Goal: Obtain resource: Download file/media

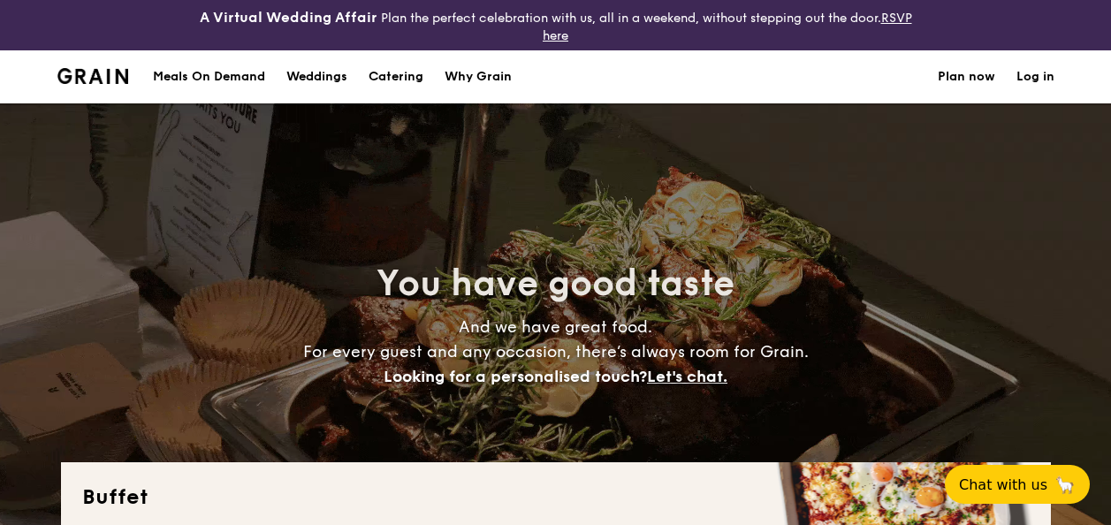
select select
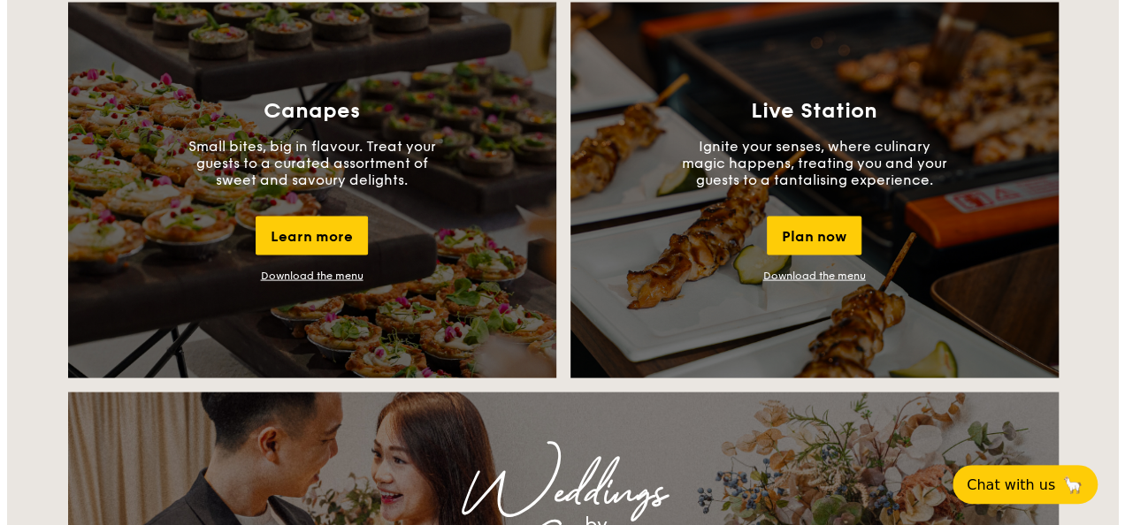
scroll to position [1188, 0]
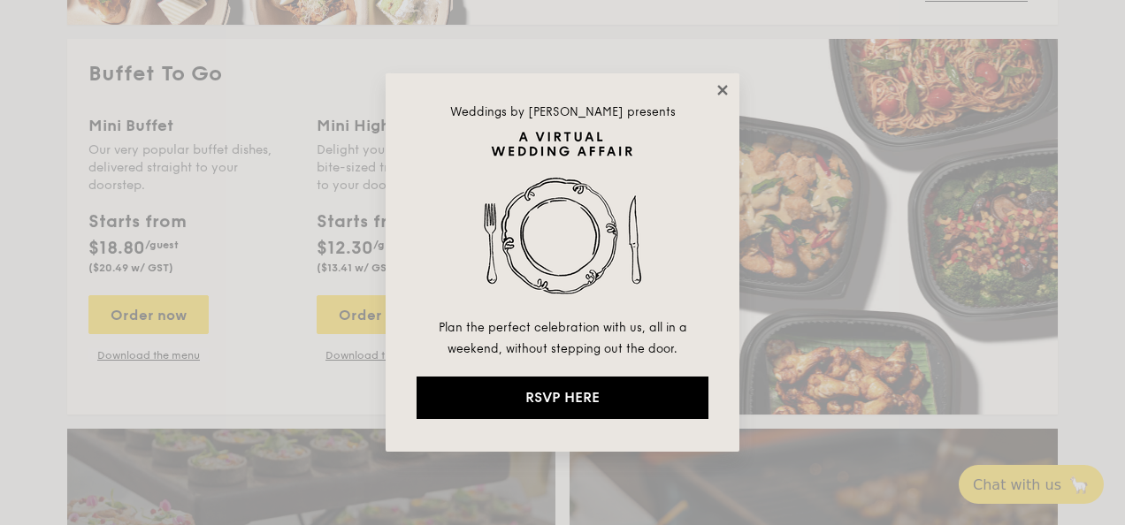
click at [716, 92] on icon at bounding box center [722, 90] width 16 height 16
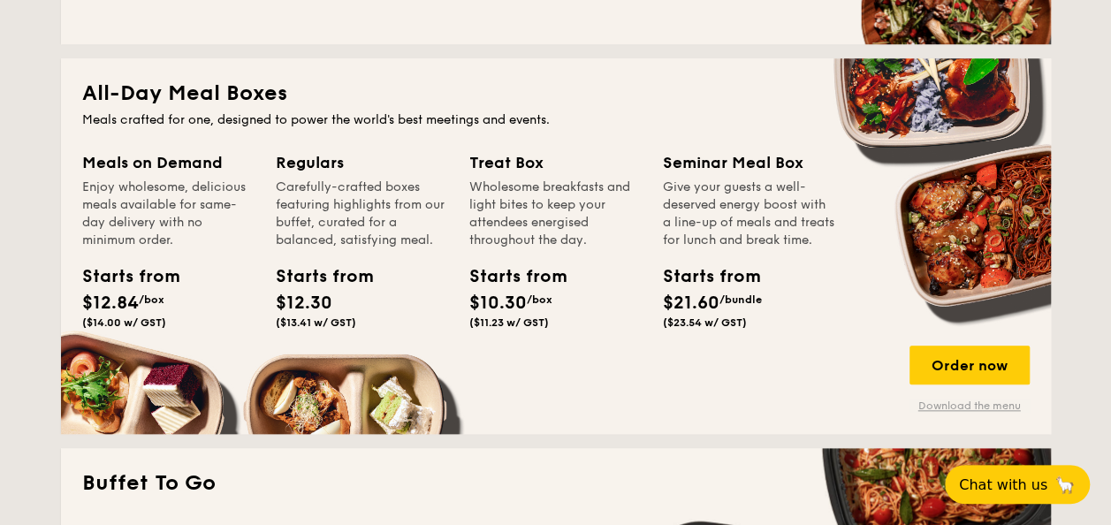
scroll to position [835, 0]
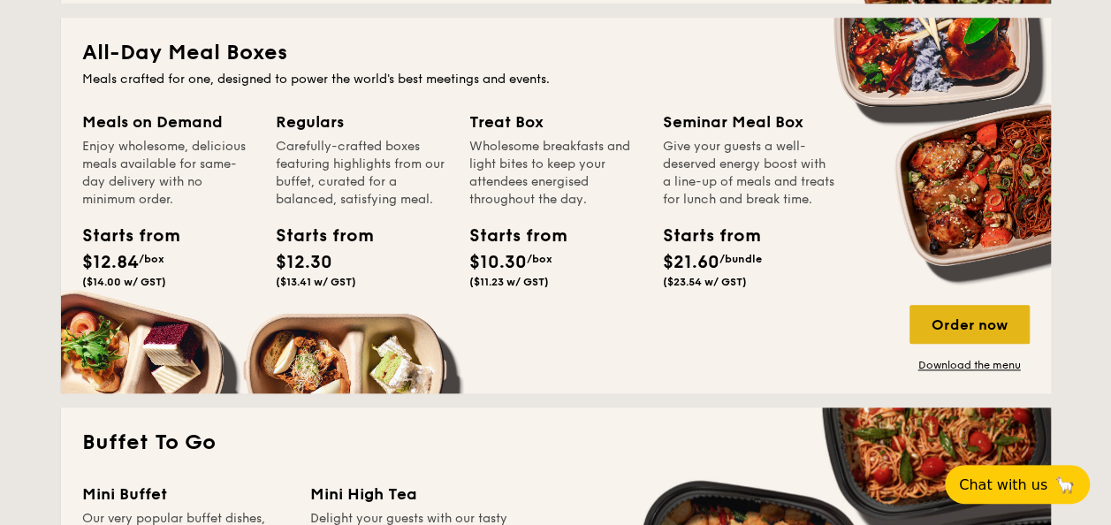
click at [993, 331] on div "Order now" at bounding box center [970, 324] width 120 height 39
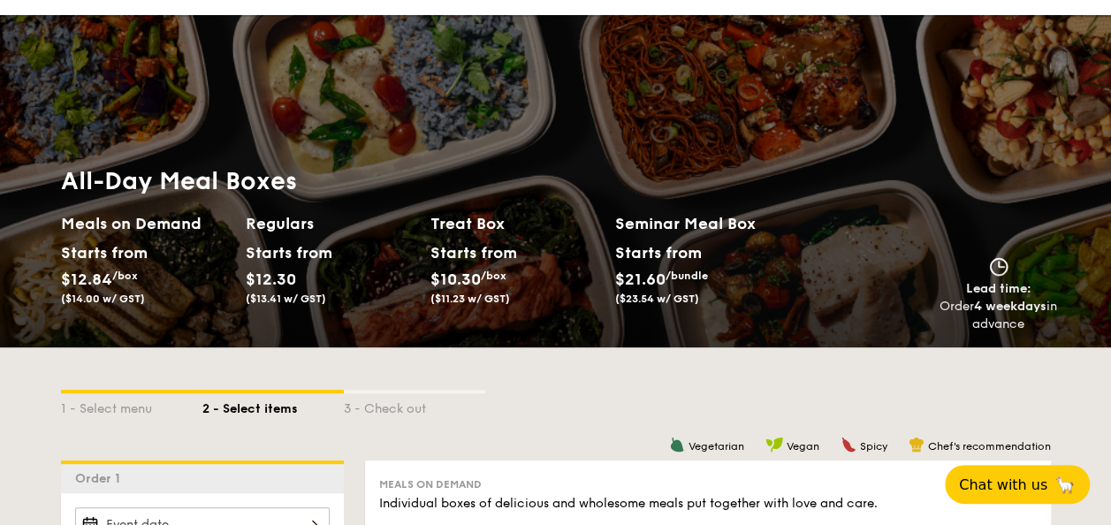
select select
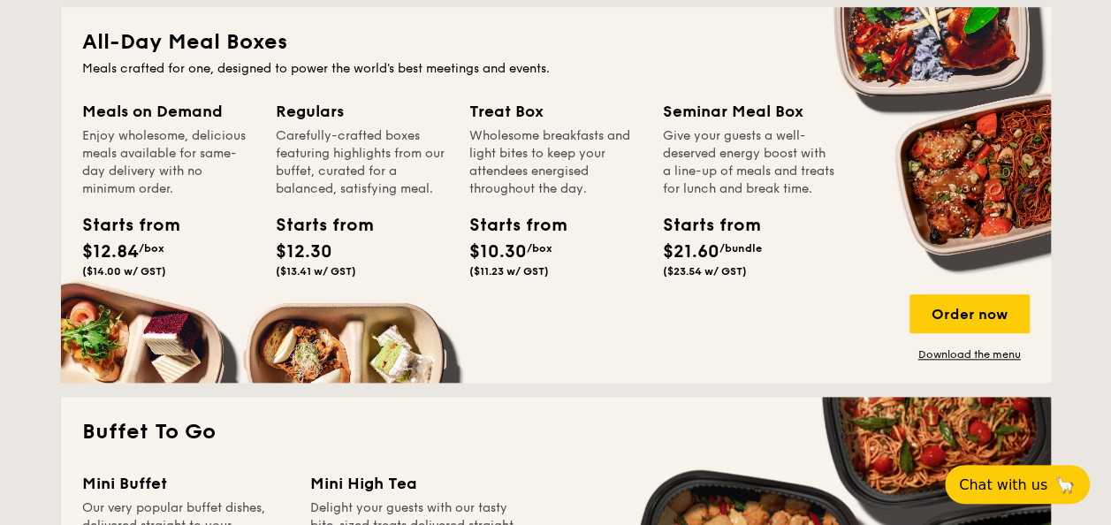
scroll to position [836, 0]
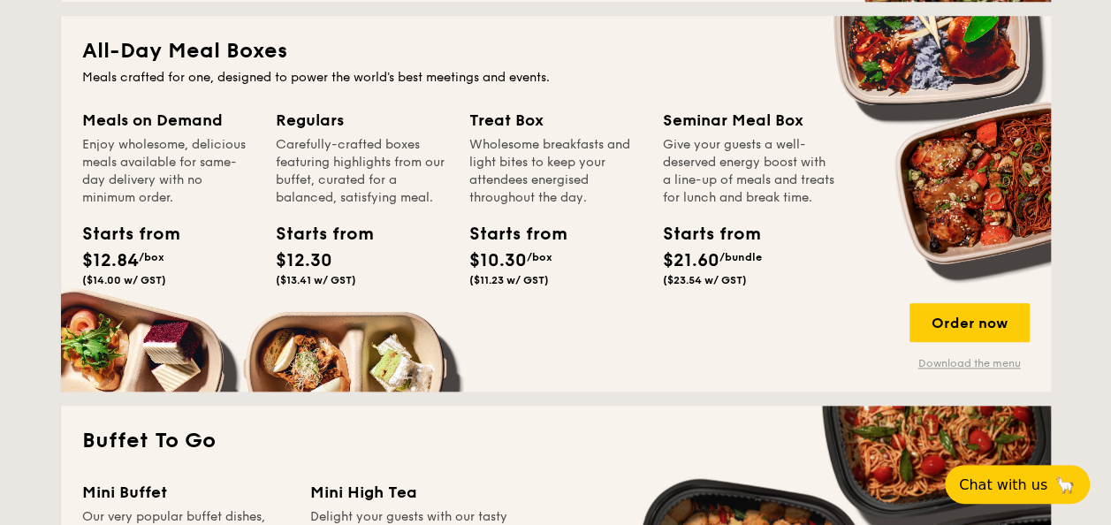
click at [990, 366] on link "Download the menu" at bounding box center [970, 363] width 120 height 14
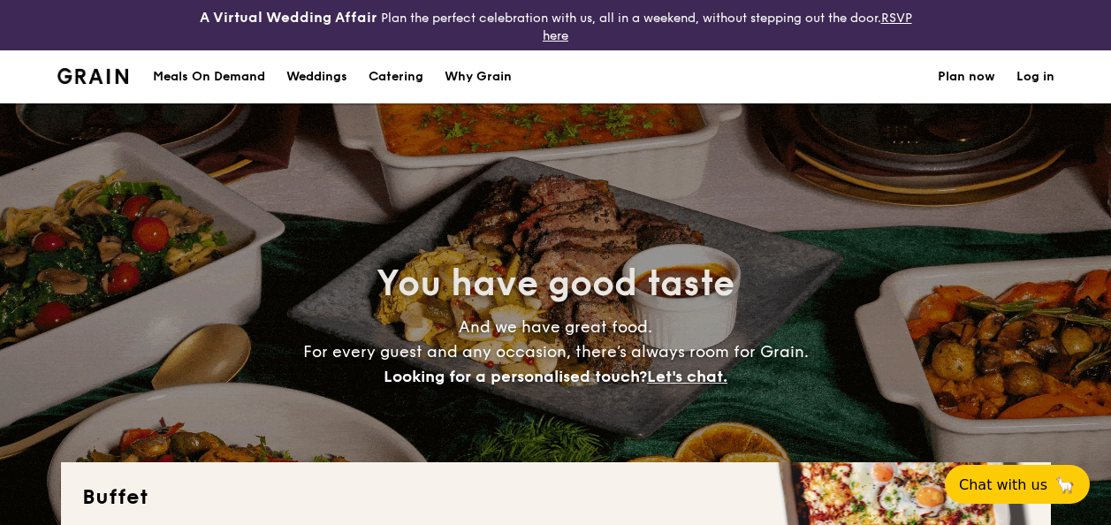
select select
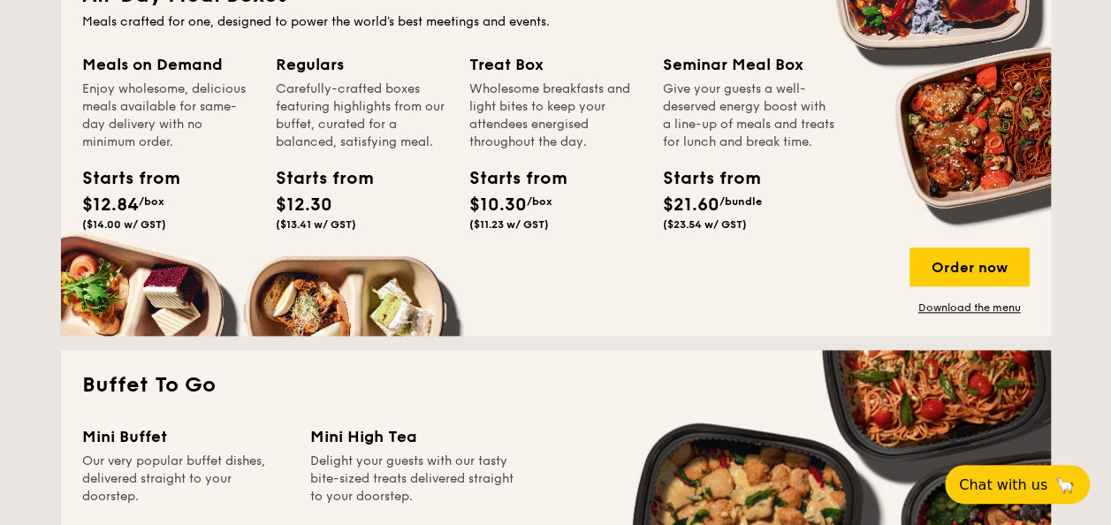
scroll to position [973, 0]
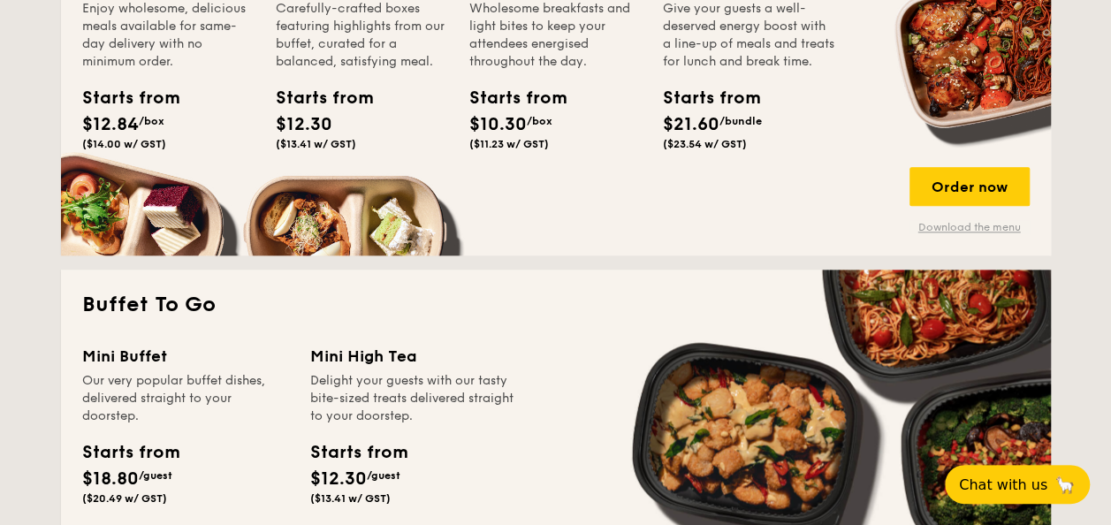
click at [953, 227] on link "Download the menu" at bounding box center [970, 227] width 120 height 14
